Goal: Information Seeking & Learning: Learn about a topic

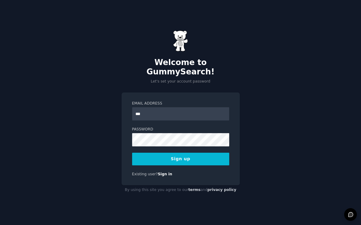
type input "**********"
click at [198, 158] on button "Sign up" at bounding box center [180, 159] width 97 height 13
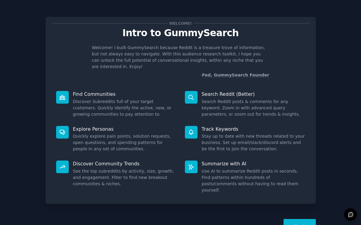
click at [298, 219] on button "Next" at bounding box center [299, 226] width 32 height 15
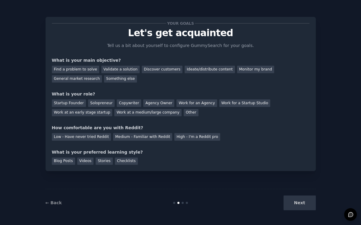
click at [294, 204] on div "Next" at bounding box center [270, 203] width 90 height 15
click at [55, 202] on link "← Back" at bounding box center [53, 202] width 16 height 5
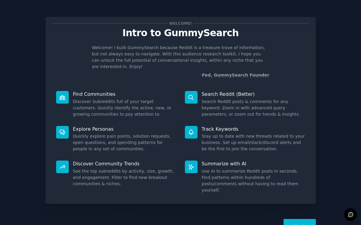
click at [302, 219] on button "Next" at bounding box center [299, 226] width 32 height 15
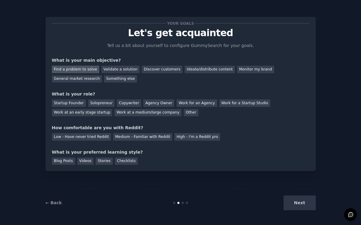
click at [87, 70] on div "Find a problem to solve" at bounding box center [75, 70] width 47 height 8
click at [99, 102] on div "Solopreneur" at bounding box center [101, 103] width 27 height 8
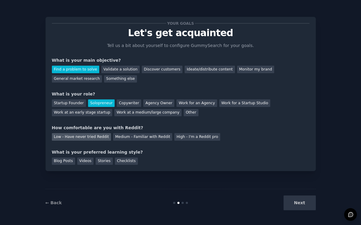
click at [80, 138] on div "Low - Have never tried Reddit" at bounding box center [81, 137] width 59 height 8
click at [303, 204] on div "Next" at bounding box center [270, 203] width 90 height 15
click at [88, 163] on div "Videos" at bounding box center [85, 162] width 17 height 8
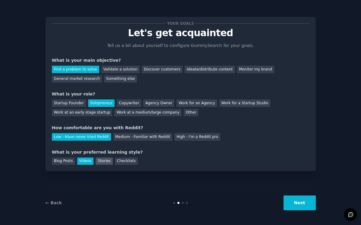
click at [100, 162] on div "Stories" at bounding box center [104, 162] width 17 height 8
click at [294, 206] on button "Next" at bounding box center [299, 203] width 32 height 15
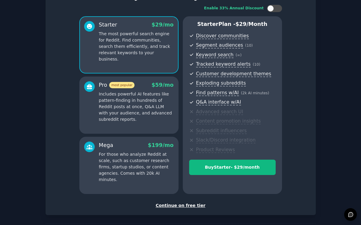
scroll to position [64, 0]
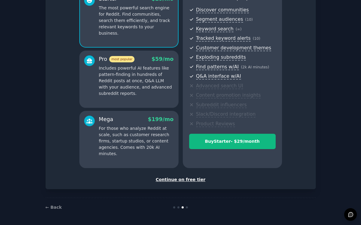
click at [186, 179] on div "Continue on free tier" at bounding box center [180, 180] width 257 height 6
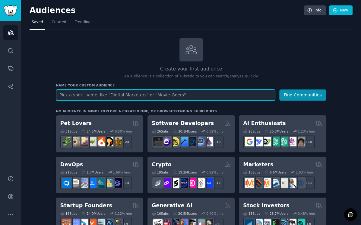
paste input "r/personalfinance"
type input "r/personalfinance"
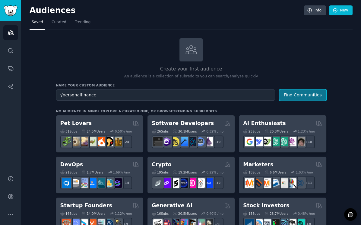
click at [290, 94] on button "Find Communities" at bounding box center [302, 94] width 47 height 11
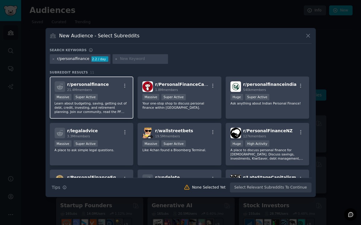
click at [116, 89] on div "r/ personalfinance 21.4M members" at bounding box center [92, 86] width 74 height 11
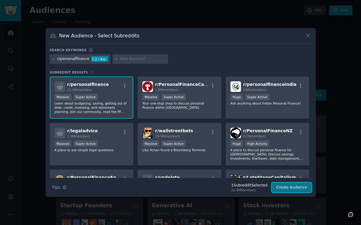
click at [284, 190] on button "Create Audience" at bounding box center [291, 188] width 40 height 10
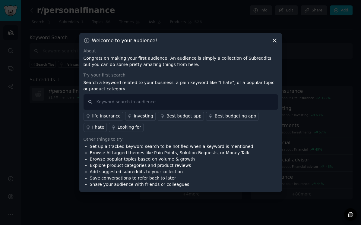
click at [118, 129] on div "Looking for" at bounding box center [130, 127] width 24 height 6
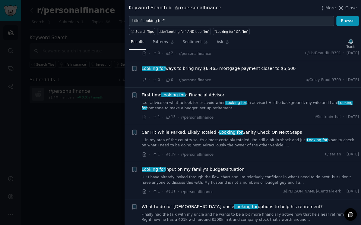
scroll to position [920, 0]
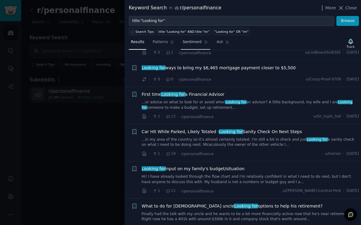
click at [204, 49] on link "Sentiment" at bounding box center [195, 43] width 30 height 12
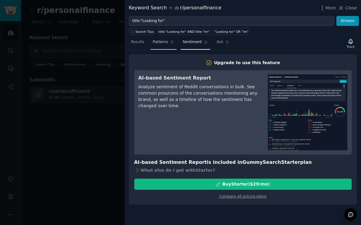
click at [157, 43] on span "Patterns" at bounding box center [159, 41] width 15 height 5
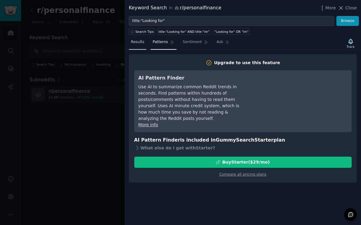
click at [142, 44] on span "Results" at bounding box center [137, 41] width 13 height 5
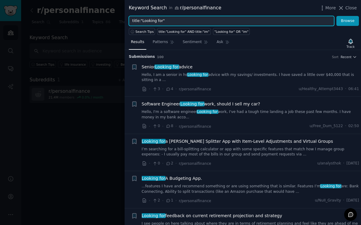
click at [163, 20] on input "title:"Looking for"" at bounding box center [231, 21] width 205 height 10
type input "t"
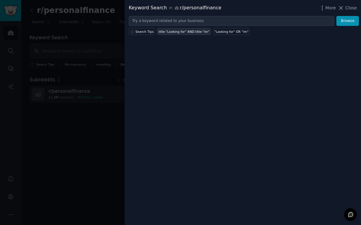
click at [202, 33] on div "title:"Looking for" AND title:"im"" at bounding box center [183, 32] width 51 height 4
type input "title:"Looking for" AND title:"im""
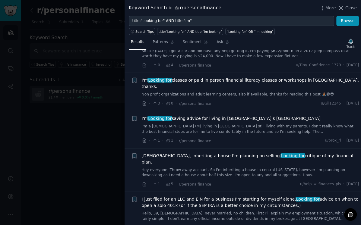
scroll to position [944, 0]
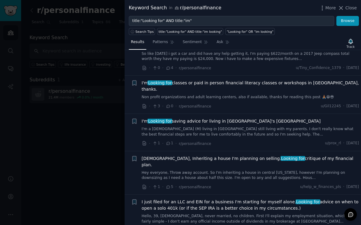
click at [204, 127] on link "I'm a [DEMOGRAPHIC_DATA] (M) living in [GEOGRAPHIC_DATA] still living with my p…" at bounding box center [250, 132] width 217 height 11
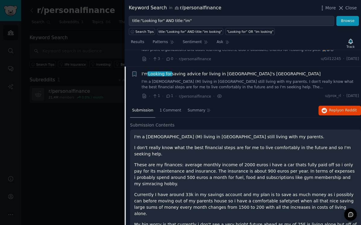
scroll to position [990, 0]
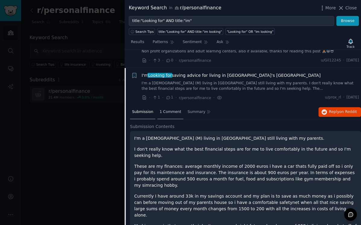
click at [162, 109] on span "1 Comment" at bounding box center [170, 111] width 22 height 5
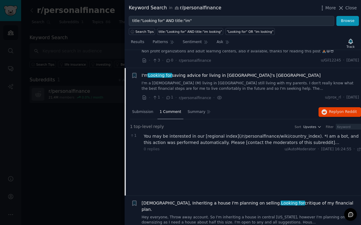
click at [304, 133] on div "You may be interested in our [regional index](/r/personalfinance/wiki/country_i…" at bounding box center [252, 139] width 217 height 13
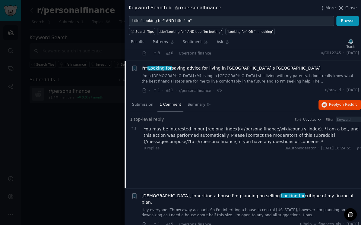
scroll to position [1000, 0]
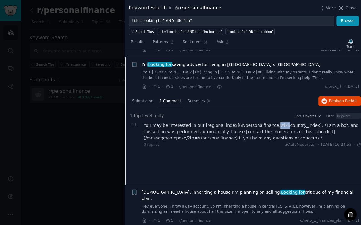
drag, startPoint x: 278, startPoint y: 94, endPoint x: 267, endPoint y: 93, distance: 10.3
click at [267, 122] on div "You may be interested in our [regional index](/r/personalfinance/wiki/country_i…" at bounding box center [252, 131] width 217 height 19
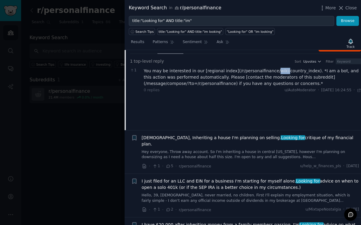
scroll to position [1056, 0]
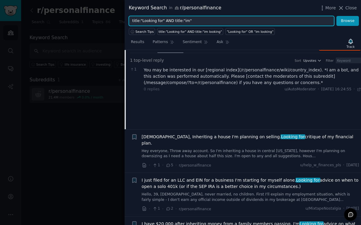
drag, startPoint x: 196, startPoint y: 21, endPoint x: 184, endPoint y: 21, distance: 12.7
click at [184, 21] on input "title:"Looking for" AND title:"im"" at bounding box center [231, 21] width 205 height 10
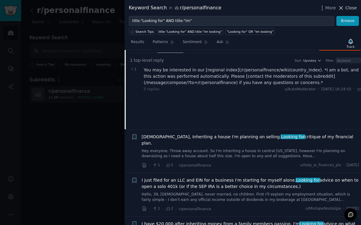
click at [348, 8] on span "Close" at bounding box center [350, 8] width 11 height 6
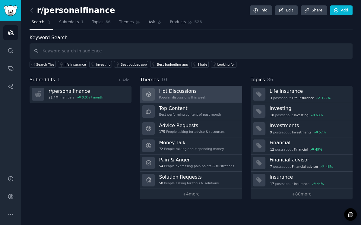
click at [184, 86] on link "Hot Discussions Popular discussions this week" at bounding box center [191, 94] width 102 height 17
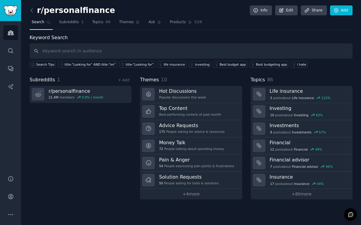
click at [219, 81] on div "Themes 10" at bounding box center [191, 80] width 102 height 8
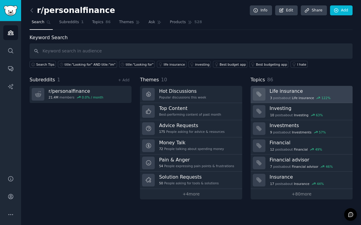
click at [294, 100] on div "3 post s about Life insurance 122 %" at bounding box center [299, 97] width 61 height 5
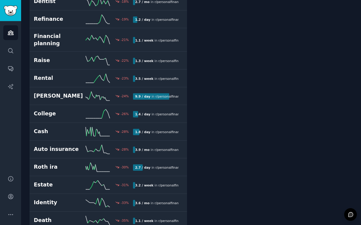
scroll to position [1245, 0]
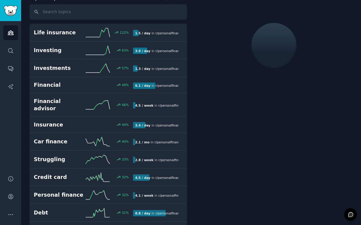
scroll to position [34, 0]
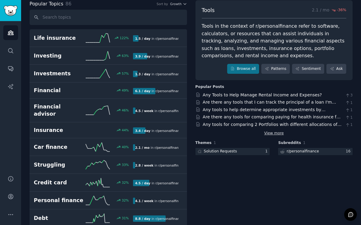
click at [264, 133] on link "View more" at bounding box center [274, 133] width 20 height 5
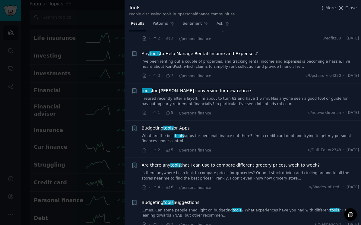
scroll to position [570, 0]
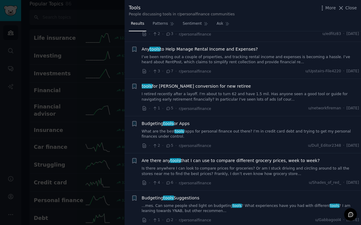
click at [193, 129] on link "What are the best tools /apps for personal finance out there? I’m in credit car…" at bounding box center [250, 134] width 217 height 11
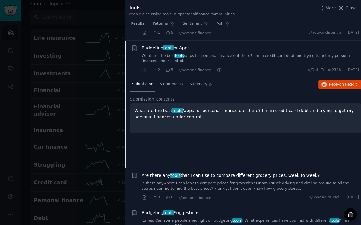
scroll to position [647, 0]
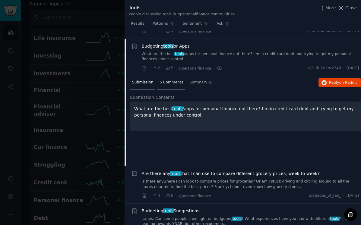
click at [162, 76] on div "5 Comments" at bounding box center [171, 83] width 28 height 14
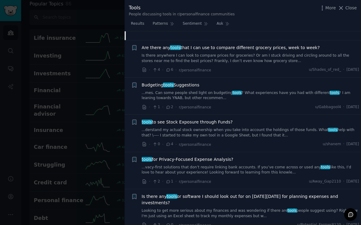
scroll to position [789, 0]
click at [351, 10] on span "Close" at bounding box center [350, 8] width 11 height 6
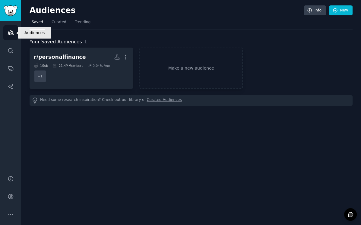
click at [10, 37] on link "Audiences" at bounding box center [10, 32] width 15 height 15
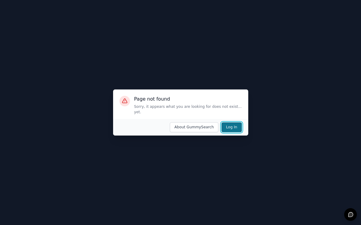
click at [235, 124] on button "Log In" at bounding box center [231, 127] width 20 height 10
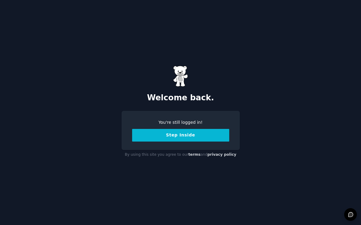
click at [204, 135] on button "Step Inside" at bounding box center [180, 135] width 97 height 13
